Goal: Information Seeking & Learning: Check status

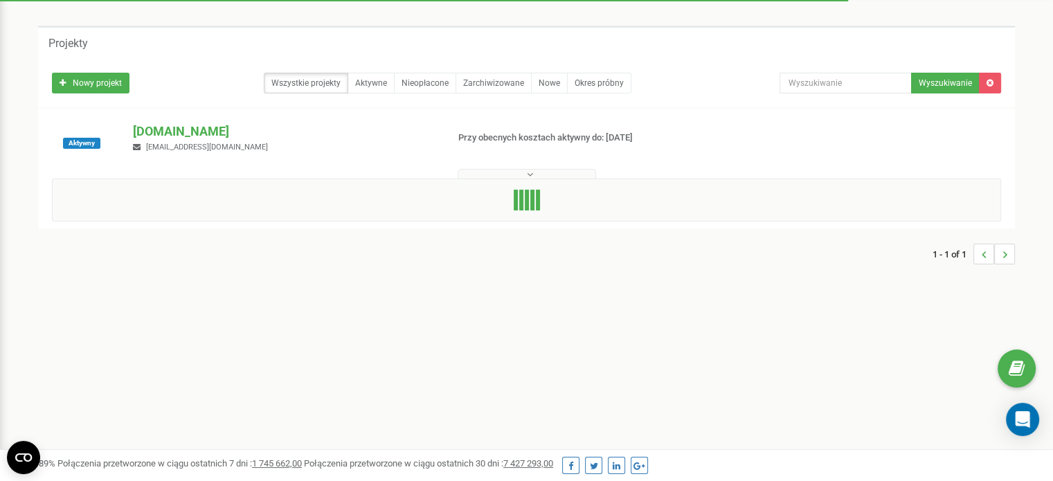
scroll to position [69, 0]
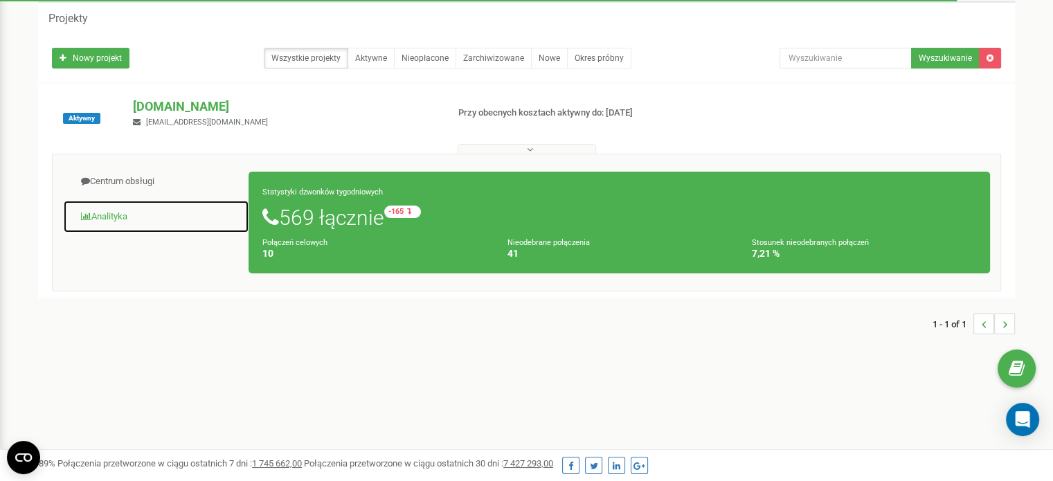
click at [108, 215] on link "Analityka" at bounding box center [156, 217] width 186 height 34
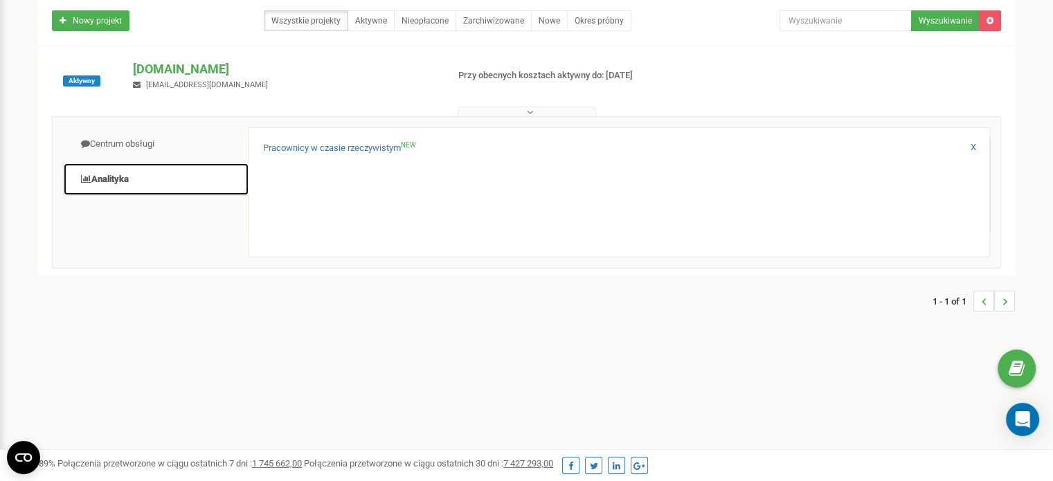
scroll to position [138, 0]
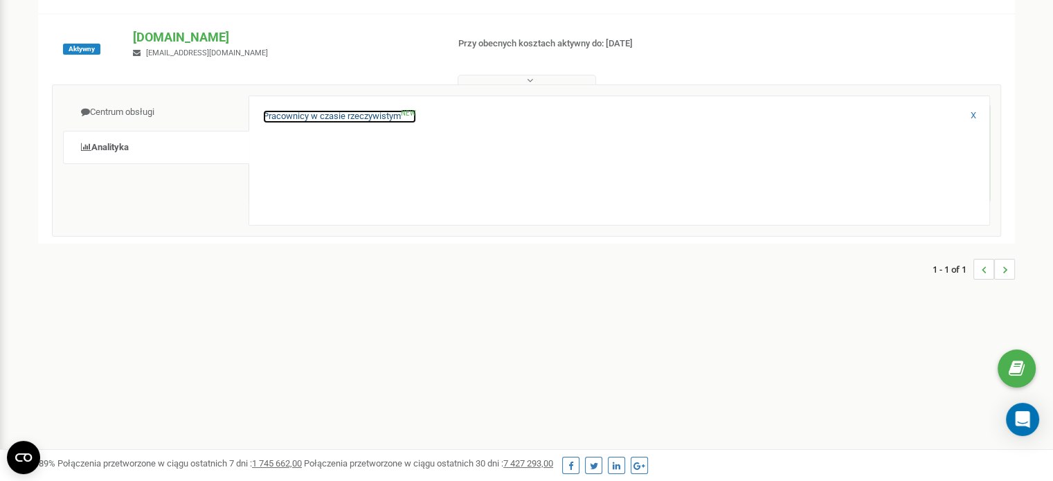
click at [388, 116] on link "Pracownicy w czasie rzeczywistym NEW" at bounding box center [339, 116] width 153 height 13
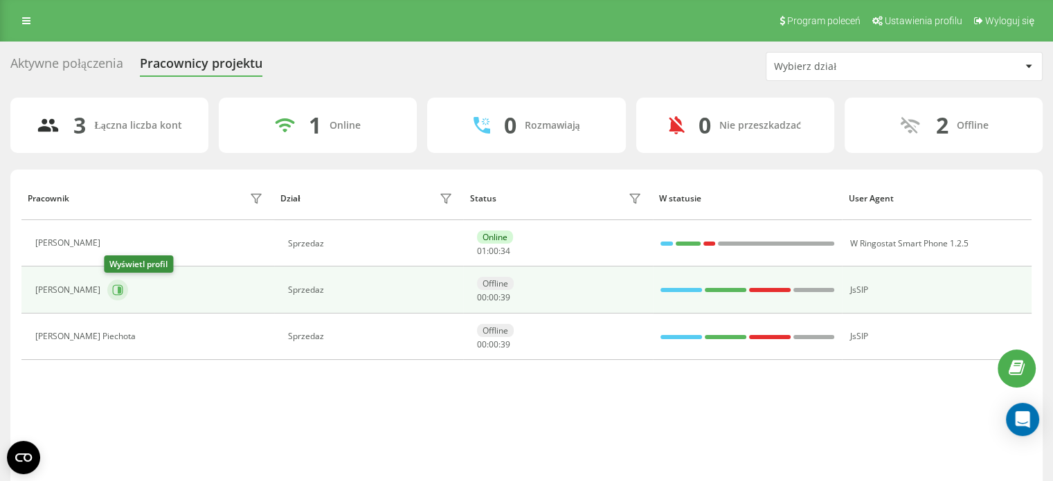
click at [119, 285] on icon at bounding box center [118, 290] width 10 height 10
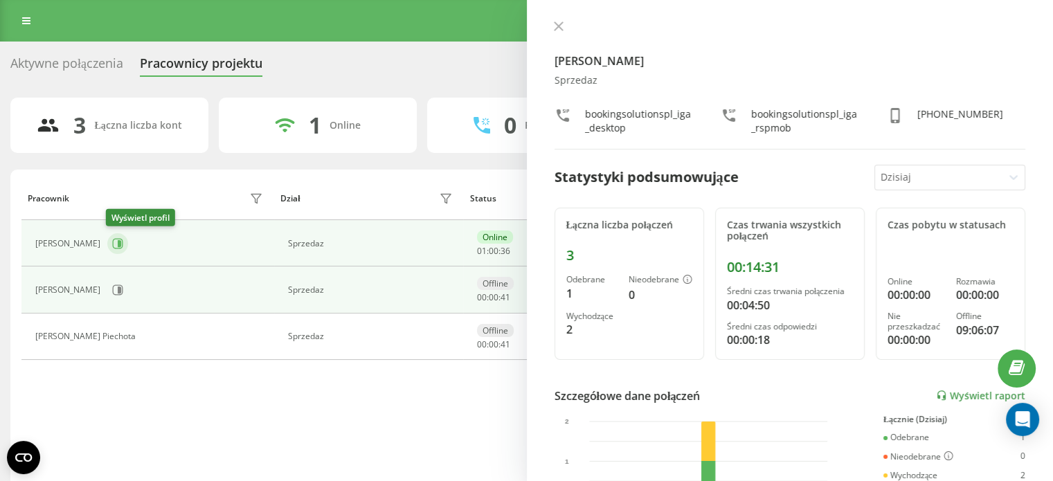
click at [114, 240] on icon at bounding box center [117, 243] width 11 height 11
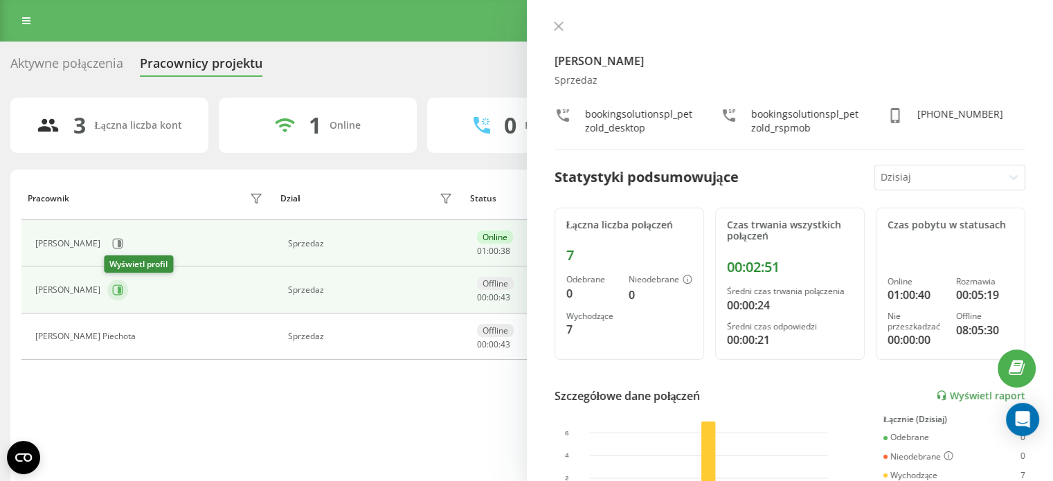
click at [120, 296] on button at bounding box center [117, 290] width 21 height 21
click at [118, 291] on icon at bounding box center [119, 290] width 3 height 7
